Goal: Transaction & Acquisition: Purchase product/service

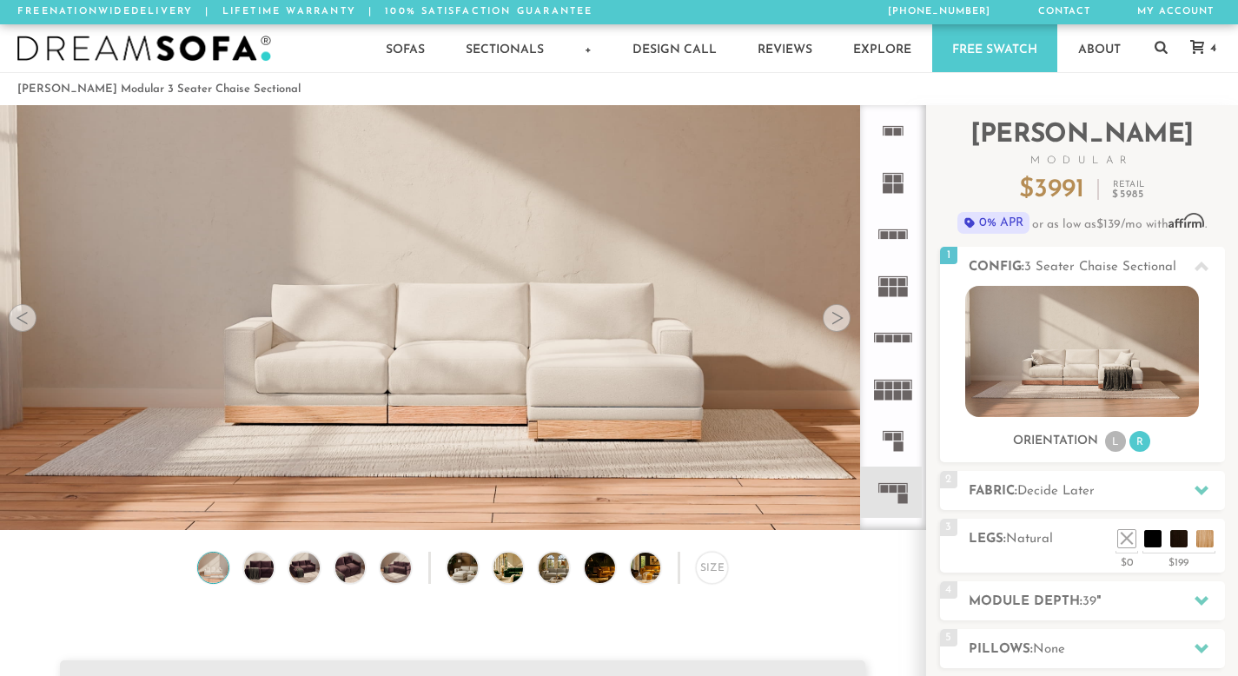
scroll to position [19055, 1225]
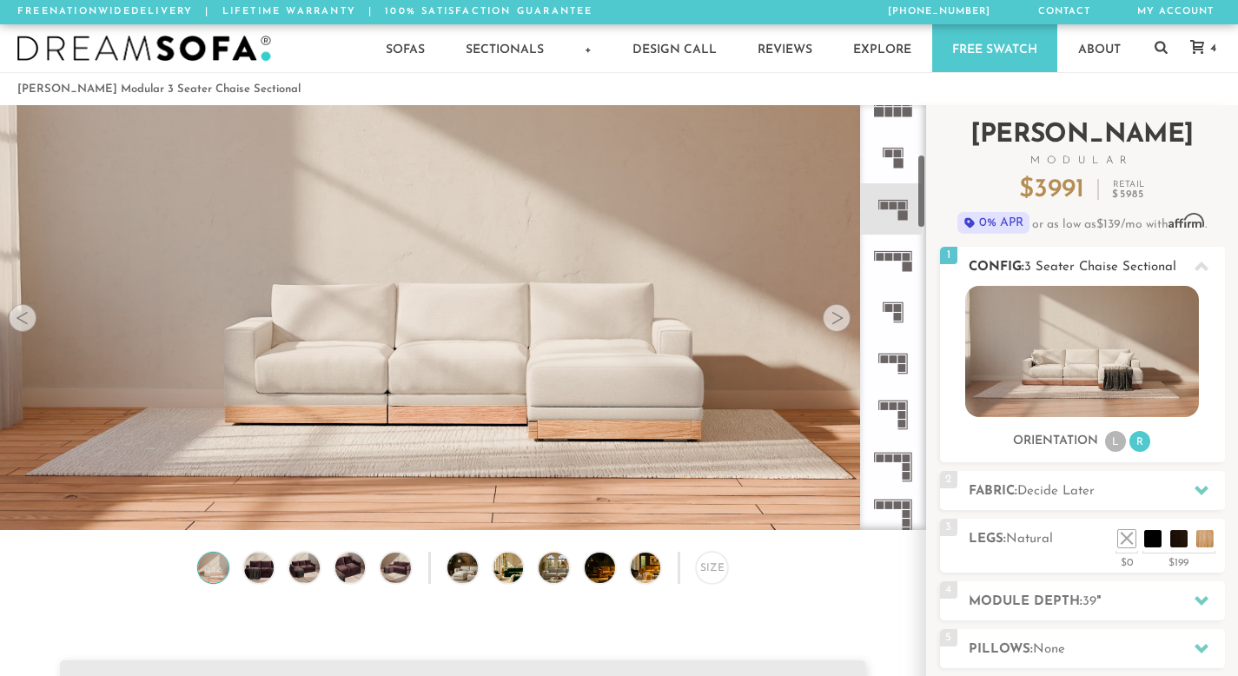
click at [1054, 358] on img at bounding box center [1082, 351] width 234 height 131
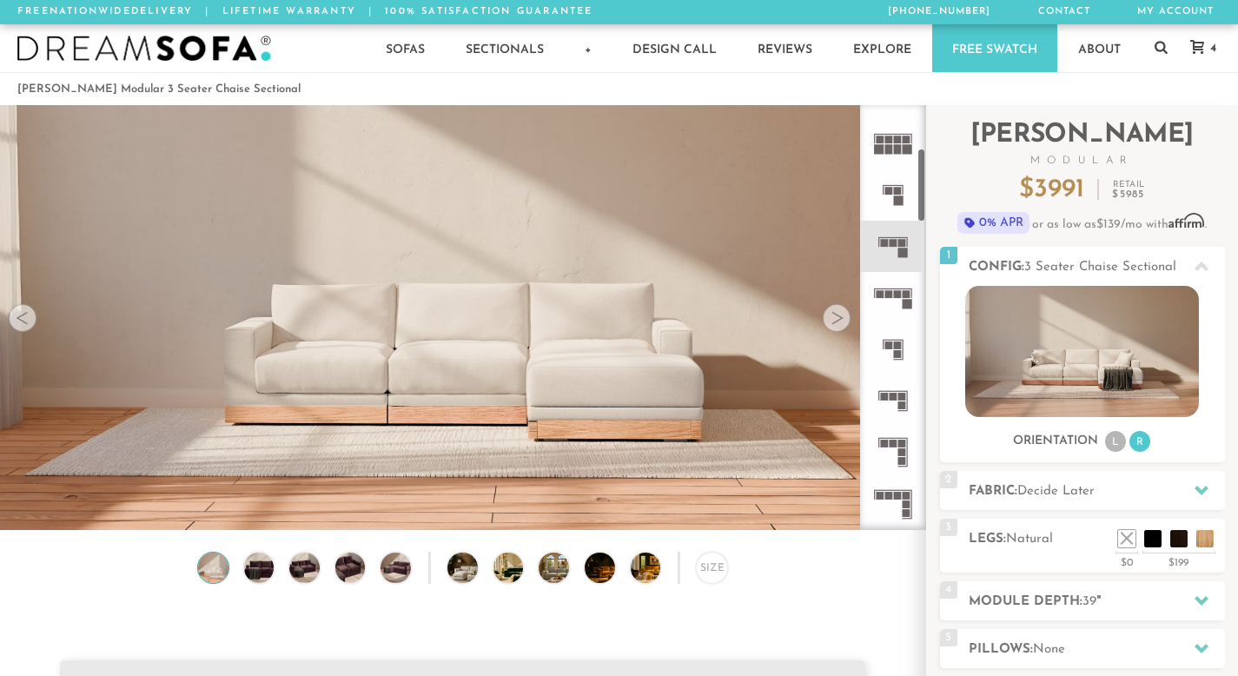
click at [893, 186] on icon at bounding box center [892, 194] width 51 height 51
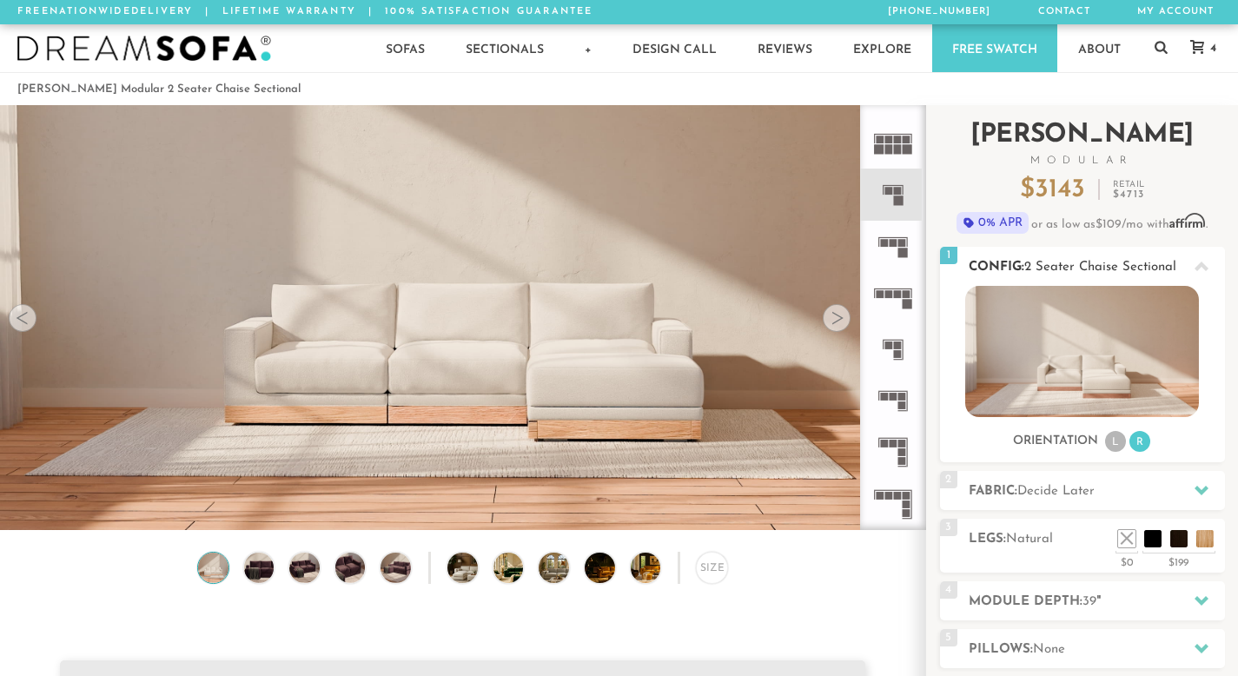
click at [1137, 445] on li "R" at bounding box center [1140, 441] width 21 height 21
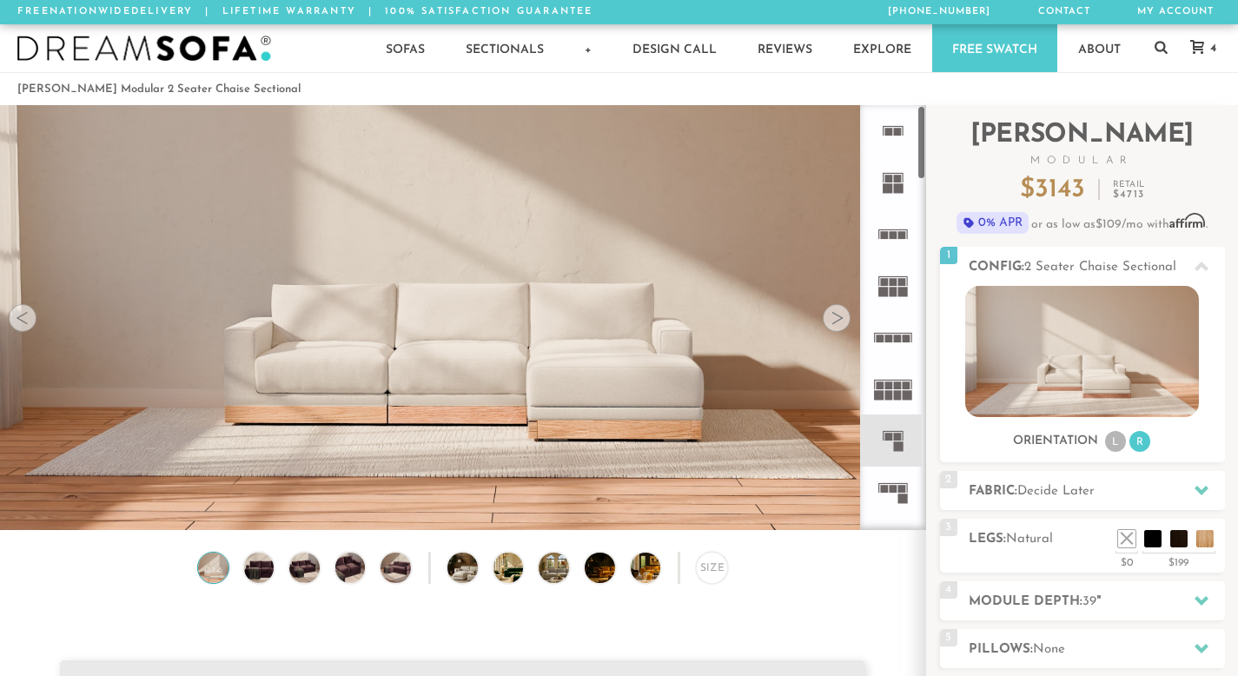
click at [895, 240] on icon at bounding box center [892, 234] width 51 height 51
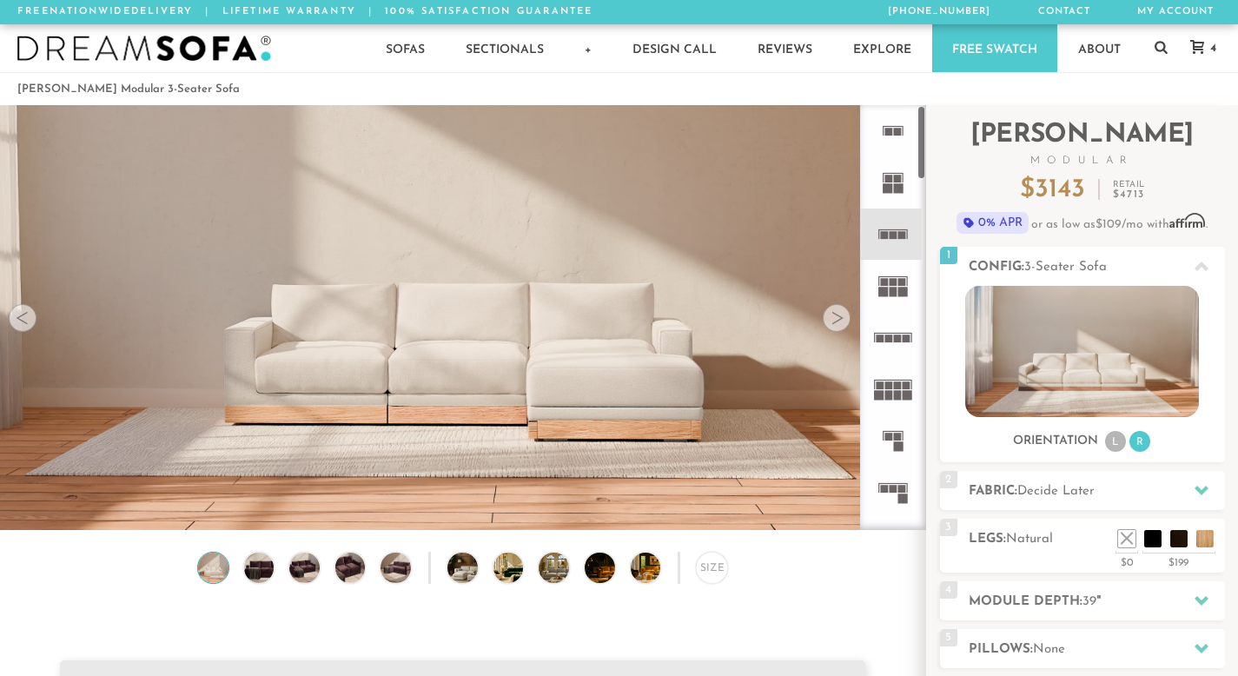
click at [892, 134] on rect at bounding box center [889, 132] width 8 height 8
